Goal: Navigation & Orientation: Find specific page/section

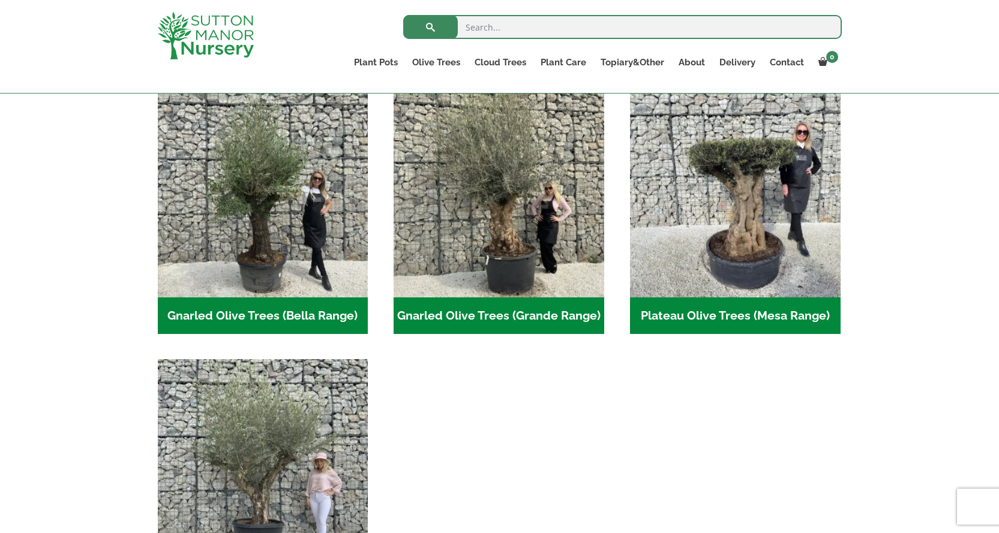
scroll to position [218, 0]
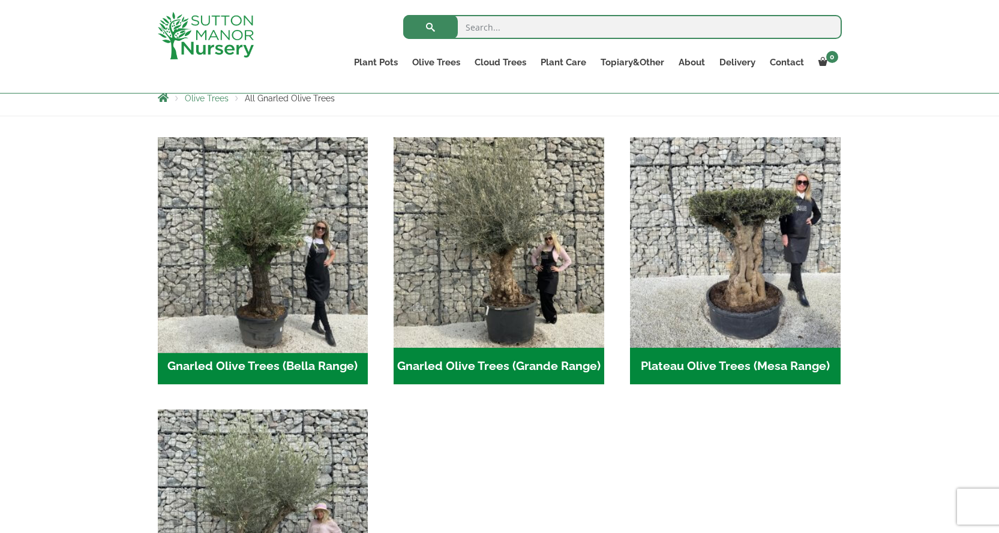
click at [283, 289] on img "Visit product category Gnarled Olive Trees (Bella Range)" at bounding box center [262, 242] width 221 height 221
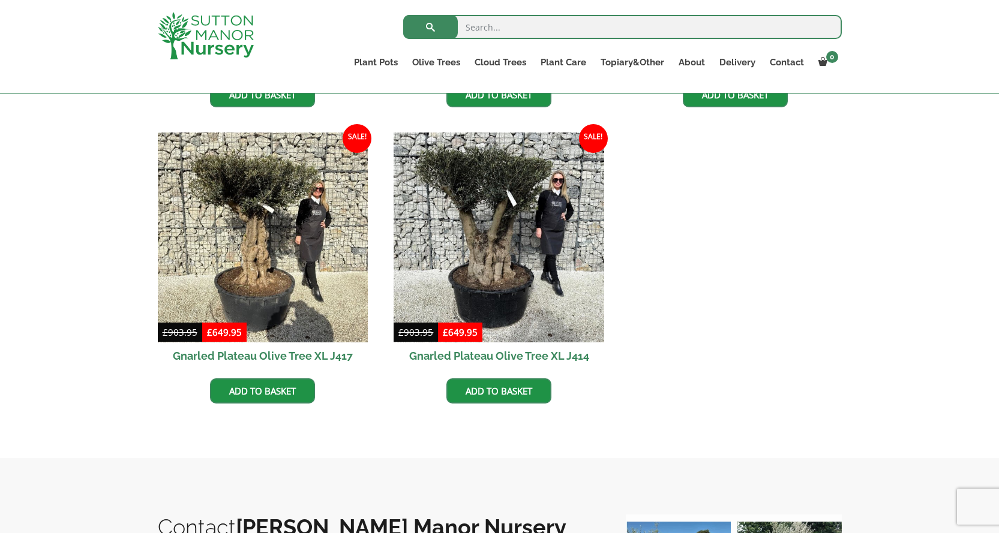
scroll to position [518, 0]
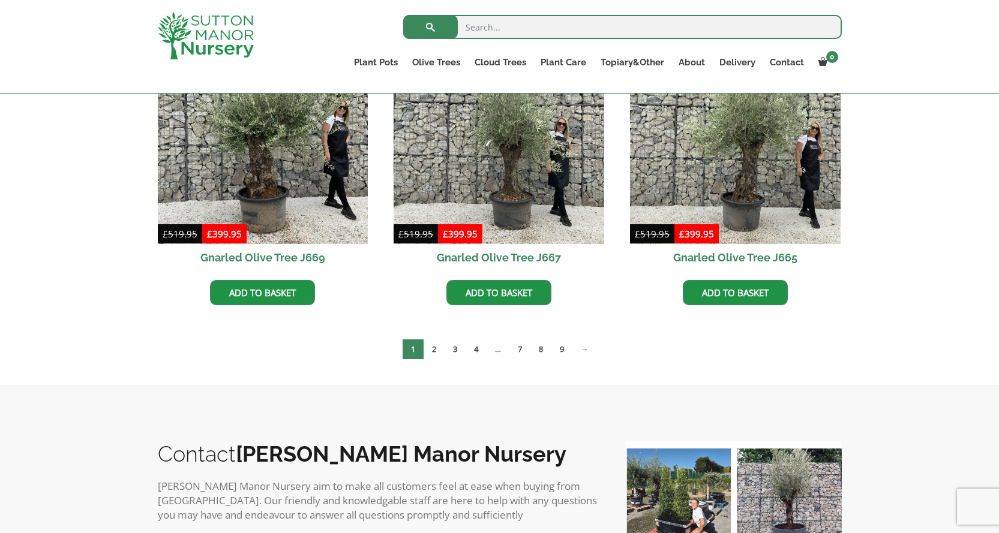
scroll to position [1058, 0]
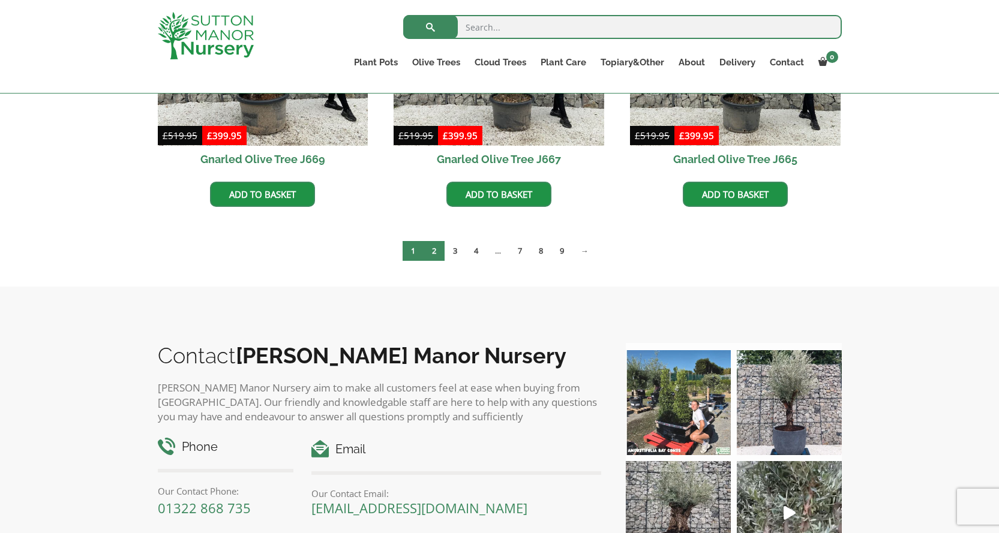
click at [437, 253] on link "2" at bounding box center [434, 251] width 21 height 20
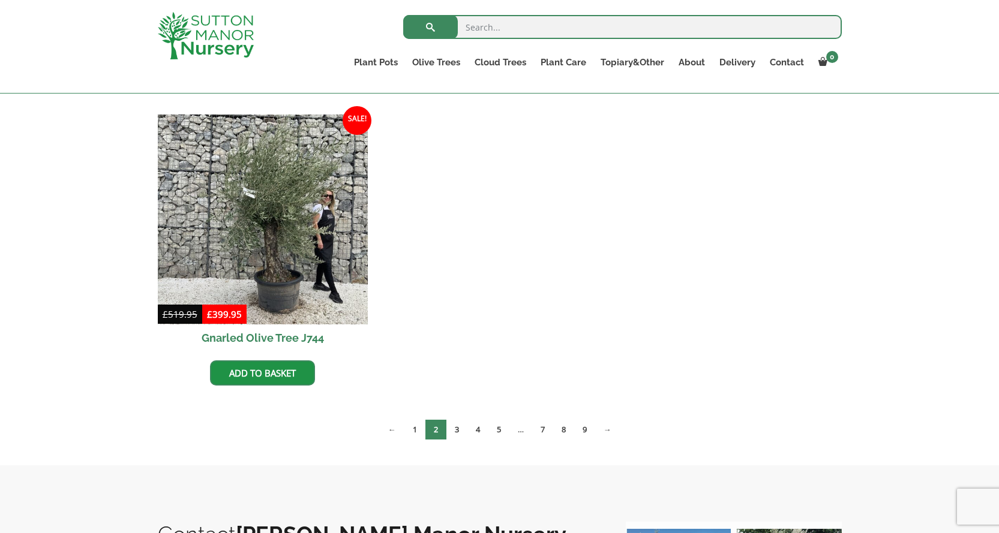
scroll to position [1178, 0]
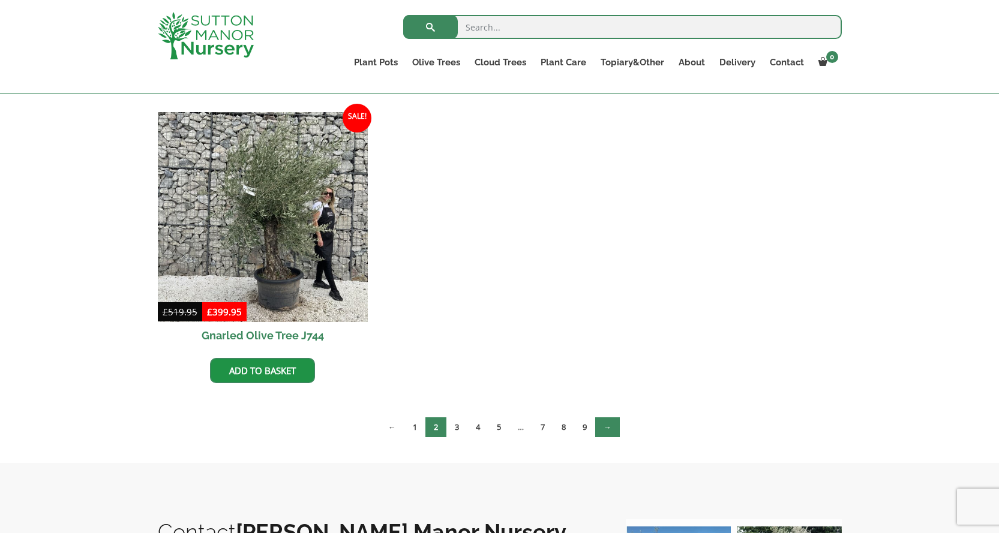
click at [615, 433] on link "→" at bounding box center [607, 428] width 25 height 20
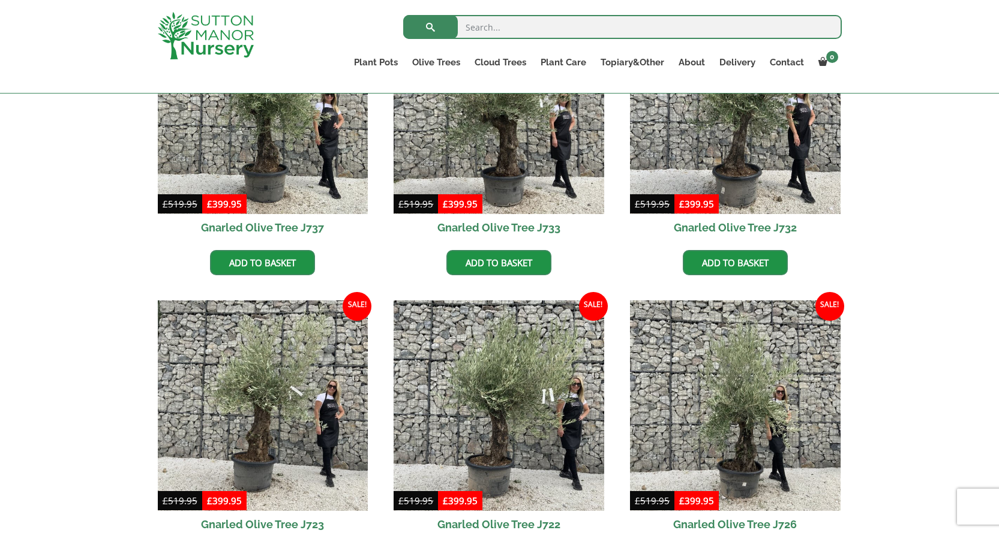
scroll to position [900, 0]
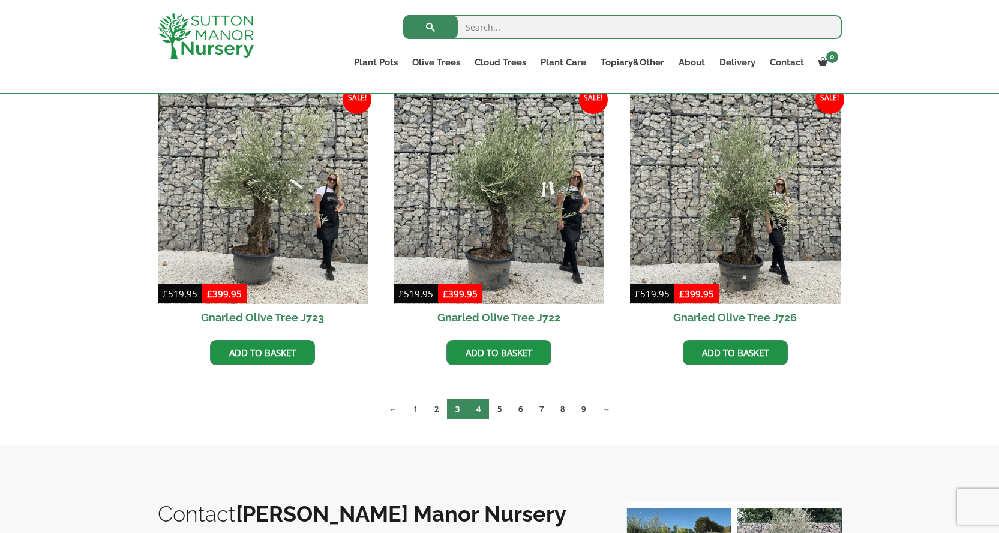
click at [473, 407] on link "4" at bounding box center [478, 410] width 21 height 20
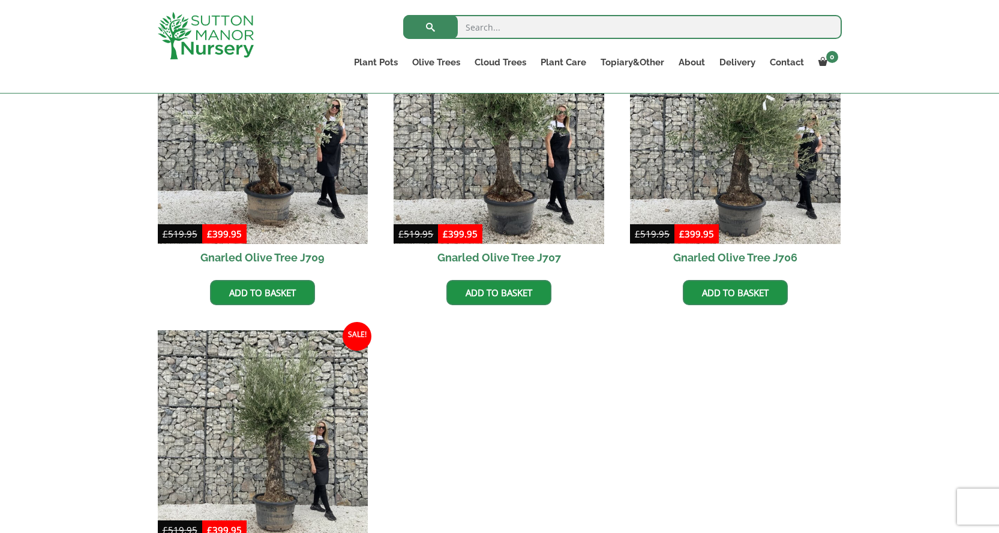
scroll to position [1140, 0]
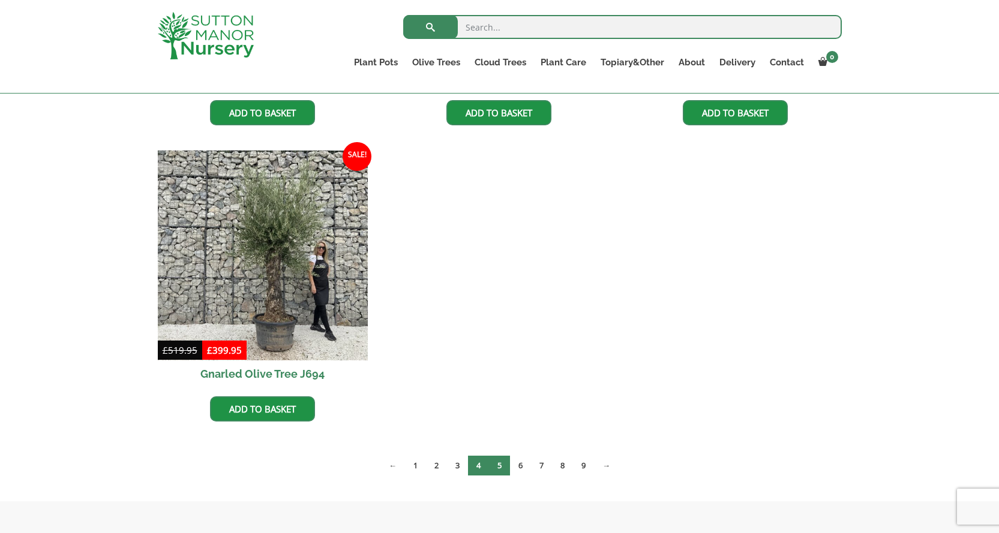
click at [505, 467] on link "5" at bounding box center [499, 466] width 21 height 20
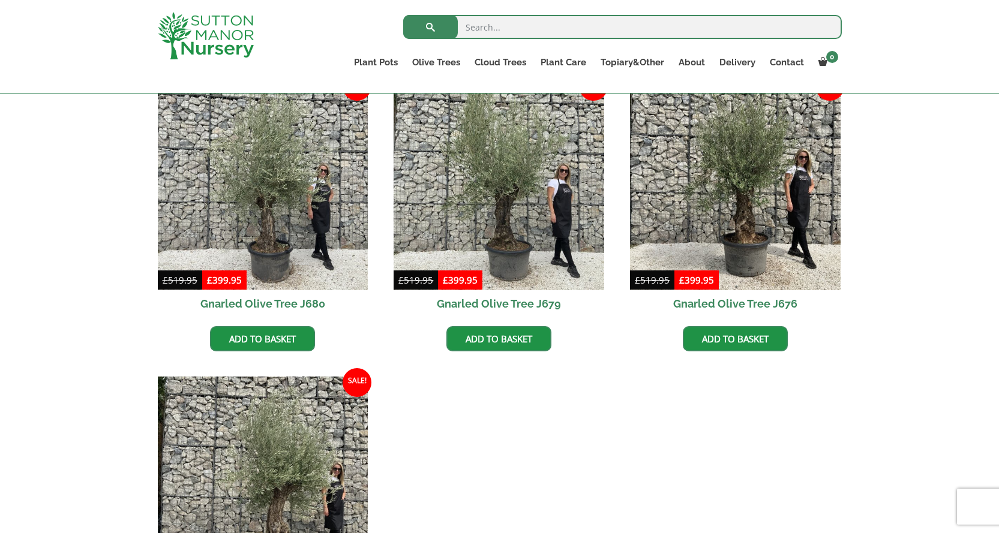
scroll to position [1740, 0]
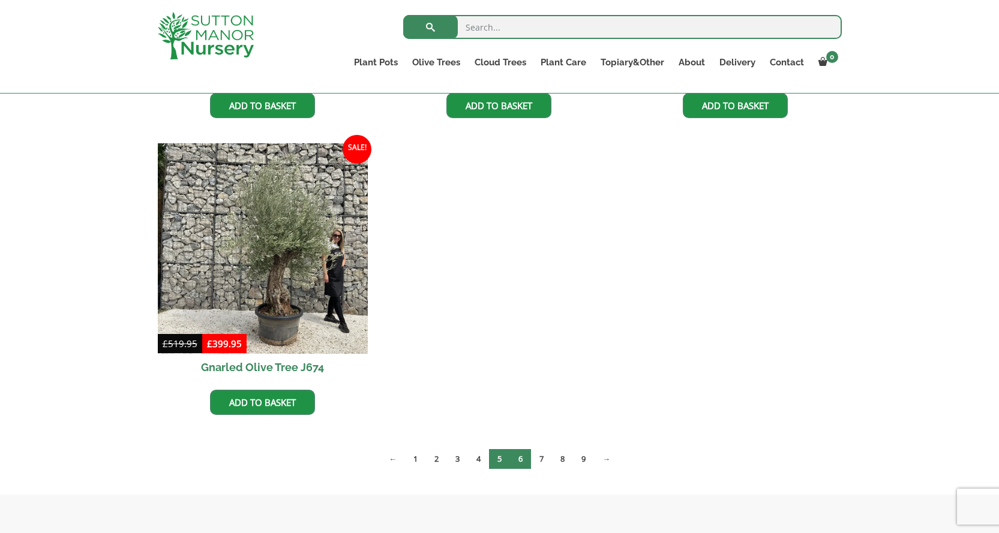
click at [520, 459] on link "6" at bounding box center [520, 459] width 21 height 20
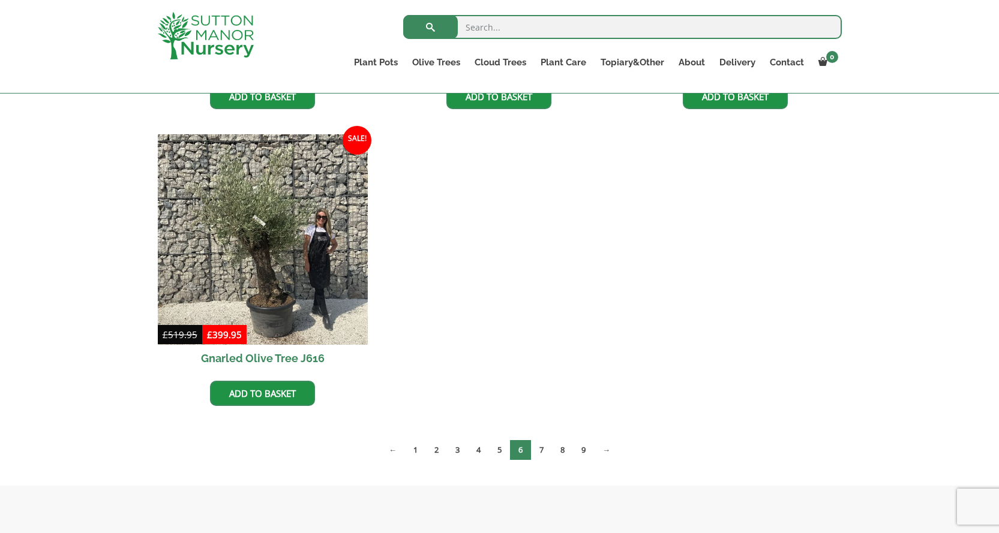
scroll to position [1860, 0]
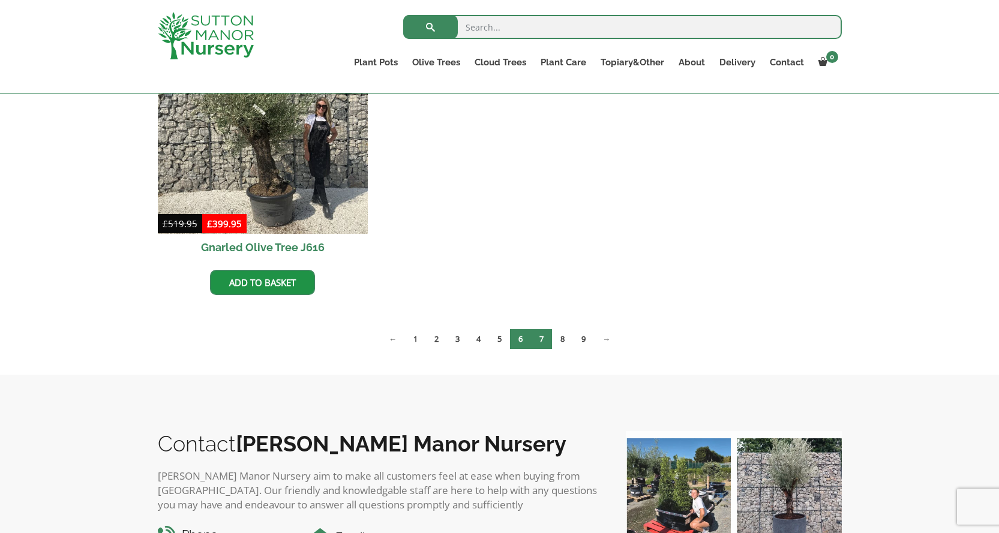
click at [538, 344] on link "7" at bounding box center [541, 339] width 21 height 20
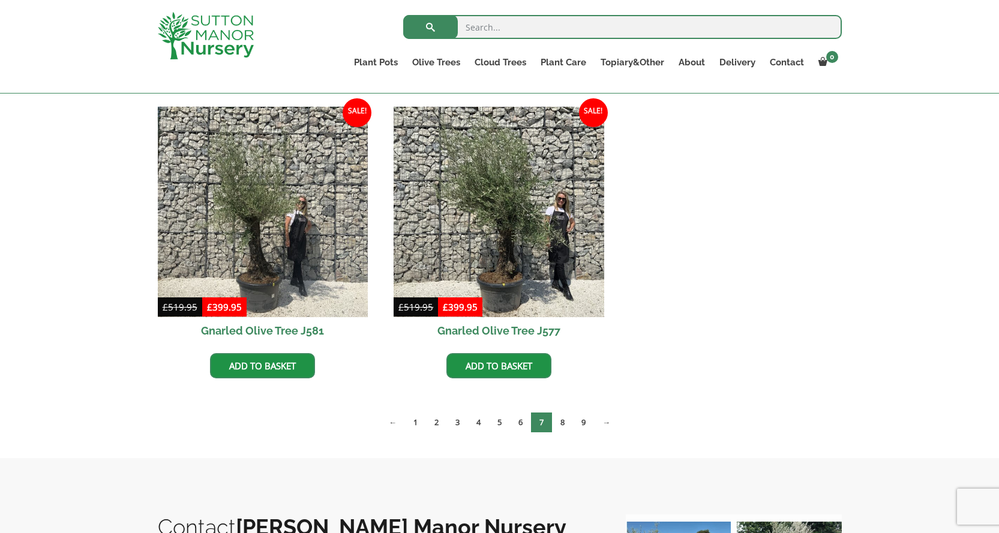
scroll to position [1860, 0]
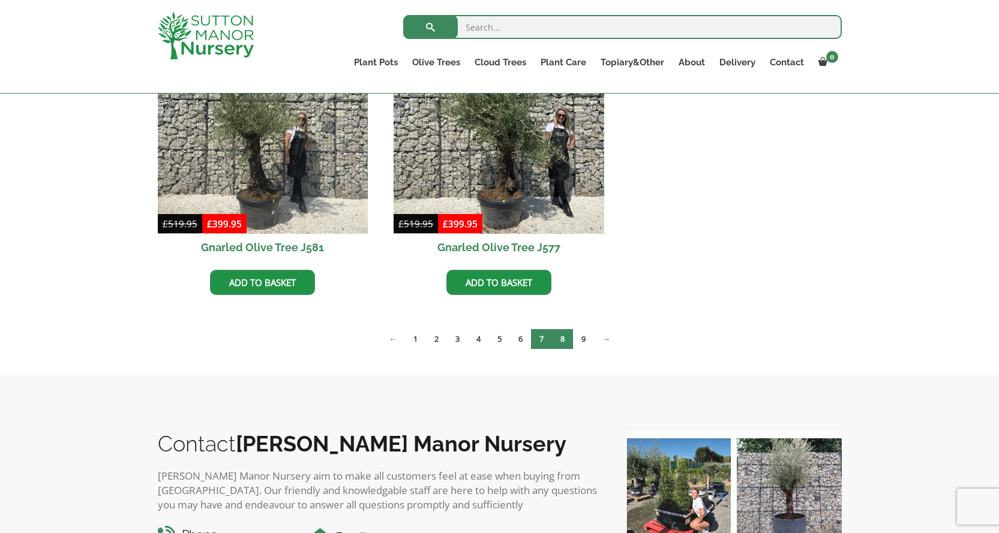
click at [561, 340] on link "8" at bounding box center [562, 339] width 21 height 20
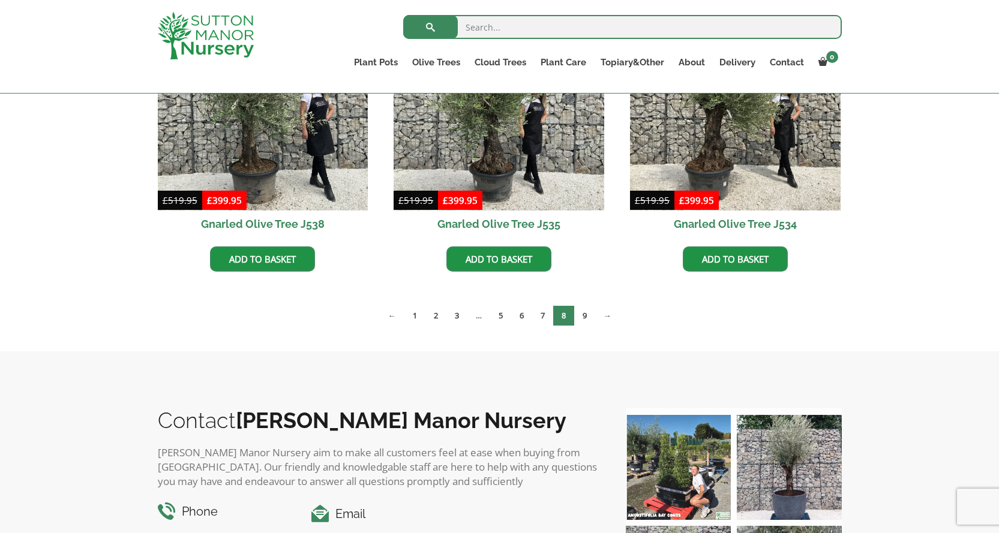
scroll to position [1920, 0]
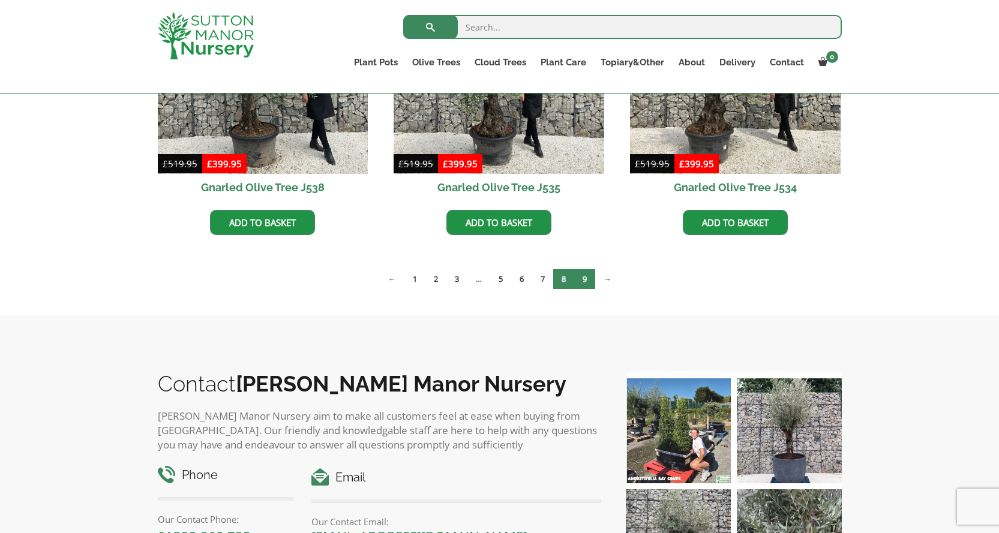
click at [590, 276] on link "9" at bounding box center [584, 279] width 21 height 20
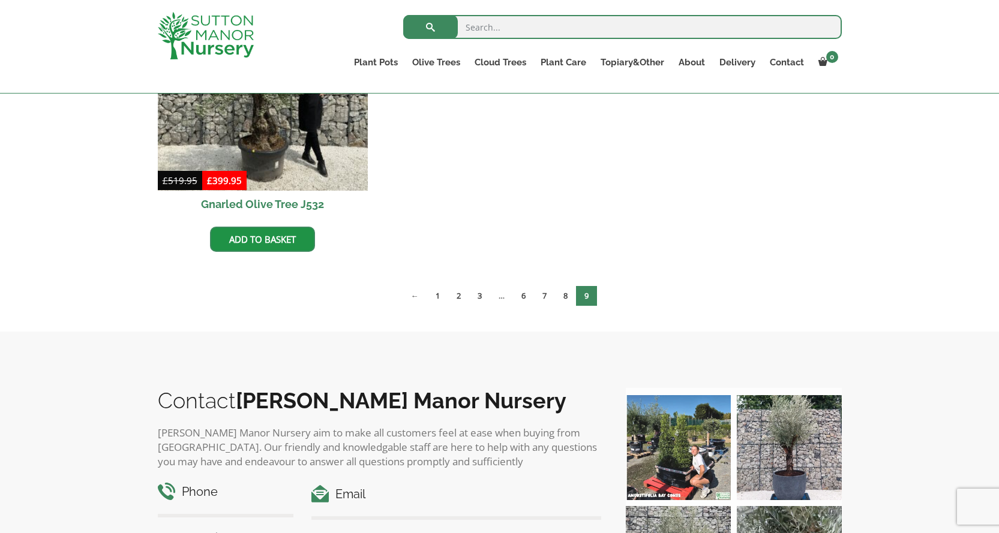
scroll to position [240, 0]
